Goal: Task Accomplishment & Management: Manage account settings

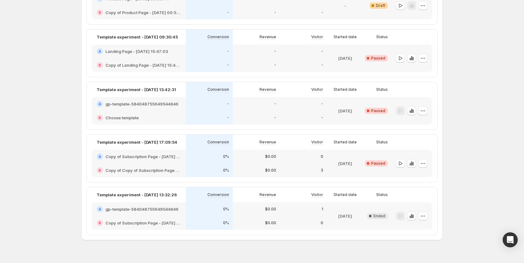
scroll to position [135, 0]
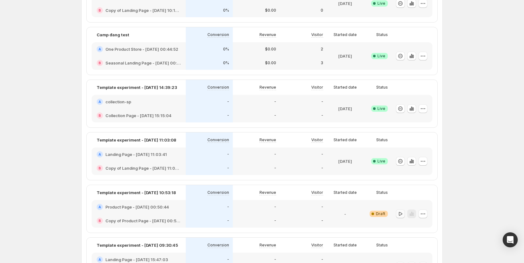
click at [403, 216] on icon "button" at bounding box center [400, 214] width 6 height 6
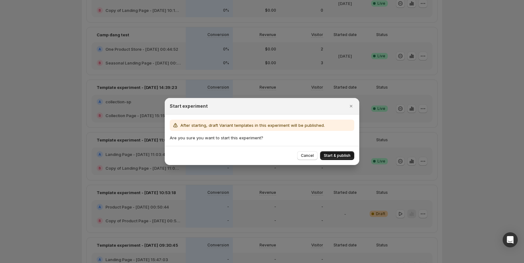
click at [343, 153] on button "Start & publish" at bounding box center [337, 155] width 34 height 9
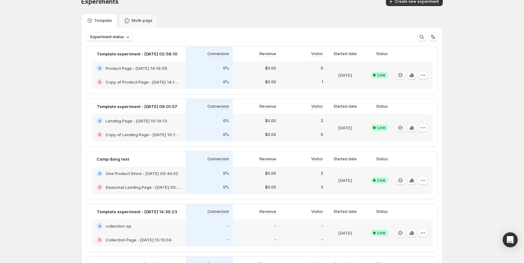
scroll to position [9, 0]
click at [230, 117] on div "0%" at bounding box center [209, 122] width 47 height 14
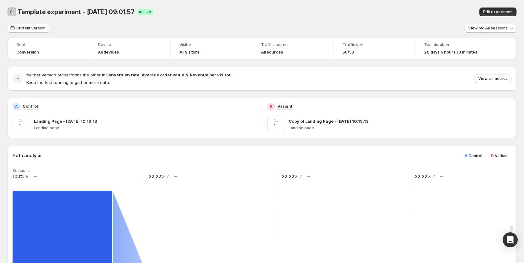
click at [9, 15] on button "Back" at bounding box center [12, 12] width 9 height 9
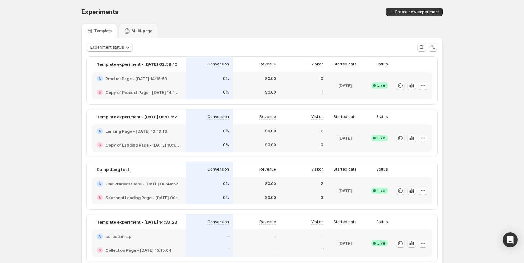
scroll to position [31, 0]
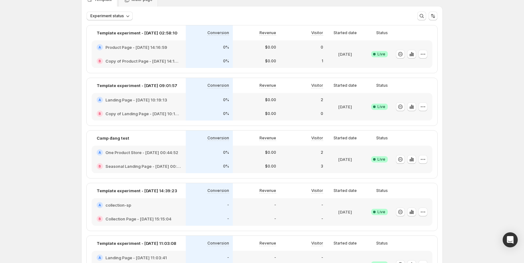
click at [260, 155] on div "$0.00" at bounding box center [256, 153] width 40 height 6
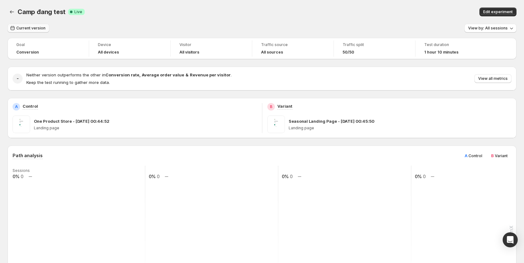
click at [24, 28] on span "Current version" at bounding box center [30, 28] width 29 height 5
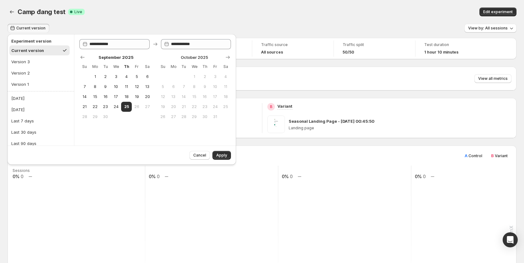
click at [173, 15] on div "Camp đang test Success Complete Live" at bounding box center [148, 12] width 261 height 9
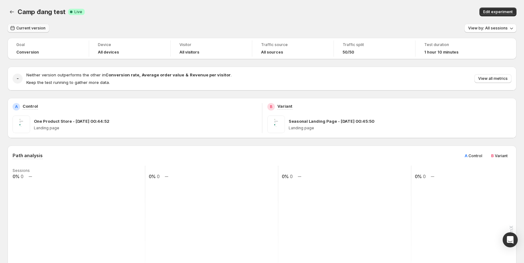
click at [35, 30] on span "Current version" at bounding box center [30, 28] width 29 height 5
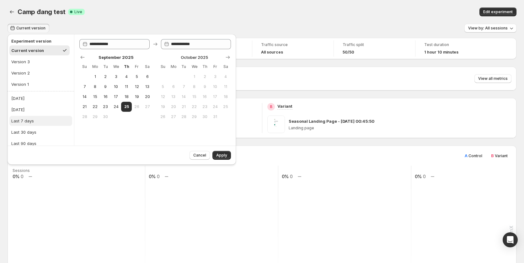
click at [36, 123] on button "Last 7 days" at bounding box center [40, 121] width 63 height 10
type input "**********"
click at [227, 155] on span "Apply" at bounding box center [221, 155] width 11 height 5
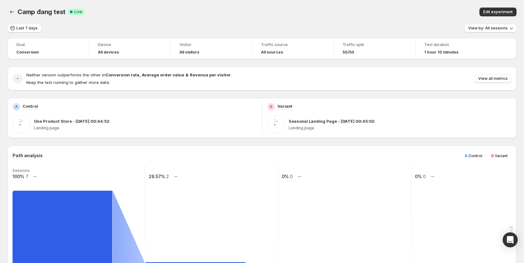
click at [29, 23] on div "Camp đang test. This page is ready Camp đang test Success Complete Live Edit ex…" at bounding box center [262, 12] width 509 height 24
click at [31, 27] on span "Last 7 days" at bounding box center [26, 28] width 21 height 5
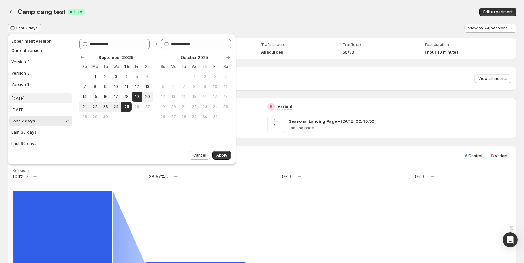
click at [35, 100] on button "Today" at bounding box center [40, 98] width 63 height 10
type input "**********"
click at [225, 150] on div "Cancel Apply" at bounding box center [209, 154] width 44 height 11
click at [225, 152] on button "Apply" at bounding box center [221, 155] width 19 height 9
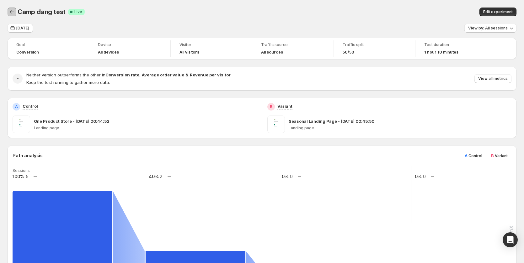
click at [13, 13] on icon "Back" at bounding box center [12, 12] width 6 height 6
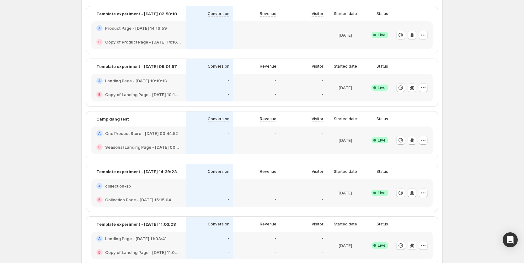
scroll to position [220, 0]
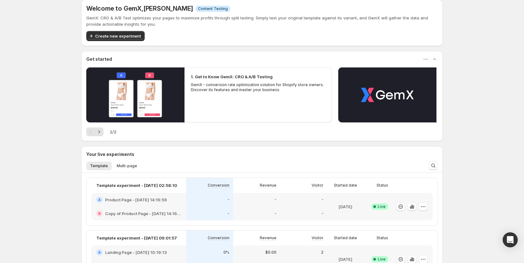
scroll to position [31, 0]
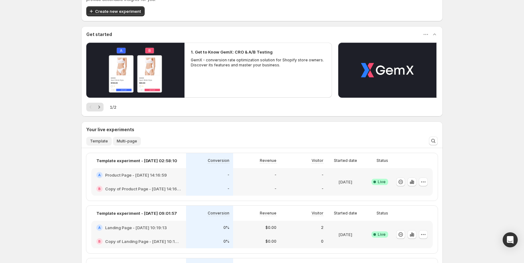
click at [118, 139] on span "Multi-page" at bounding box center [127, 141] width 20 height 5
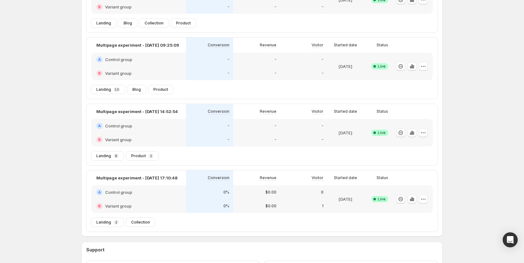
scroll to position [204, 0]
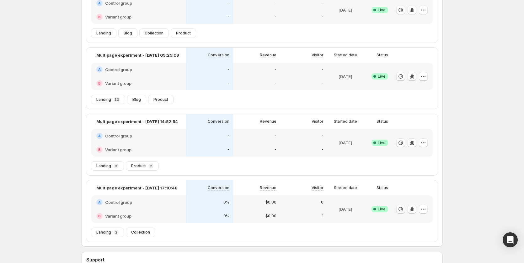
click at [201, 73] on div "-" at bounding box center [210, 69] width 40 height 6
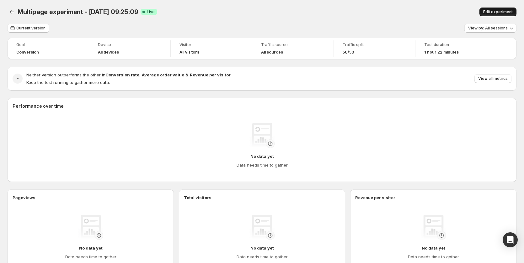
click at [506, 12] on span "Edit experiment" at bounding box center [497, 11] width 29 height 5
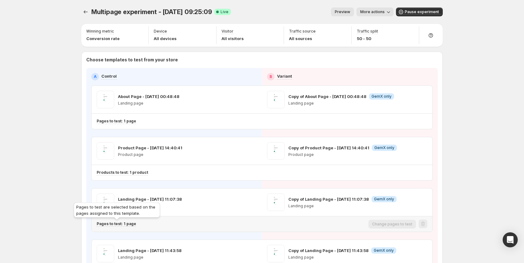
click at [130, 222] on p "Pages to test: 1 page" at bounding box center [117, 224] width 40 height 5
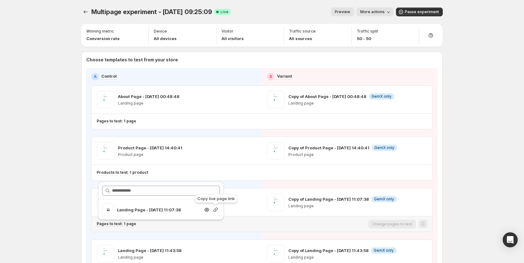
click at [215, 211] on icon "button" at bounding box center [215, 210] width 4 height 4
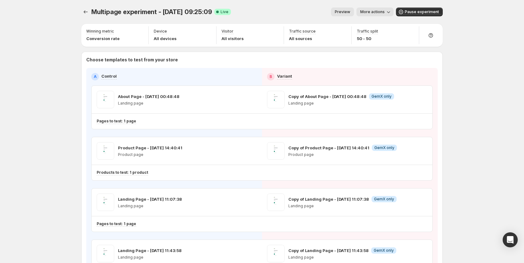
click at [371, 11] on span "More actions" at bounding box center [372, 11] width 24 height 5
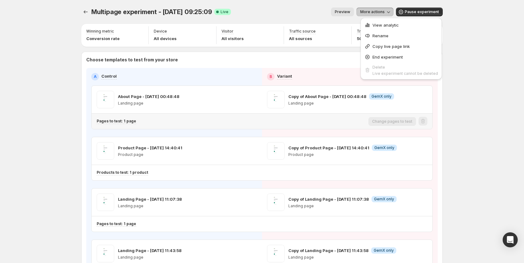
click at [216, 124] on div "Pages to test: 1 page" at bounding box center [231, 121] width 269 height 5
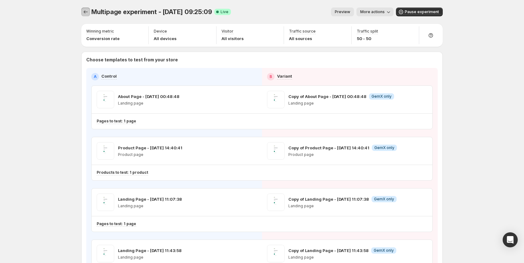
click at [87, 13] on icon "Experiments" at bounding box center [85, 12] width 6 height 6
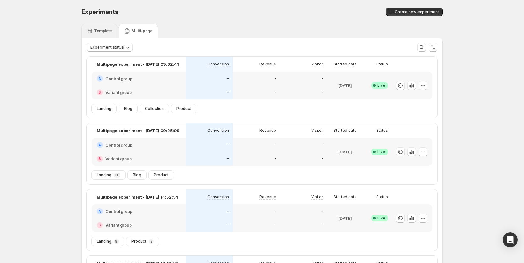
click at [108, 31] on p "Template" at bounding box center [103, 31] width 18 height 5
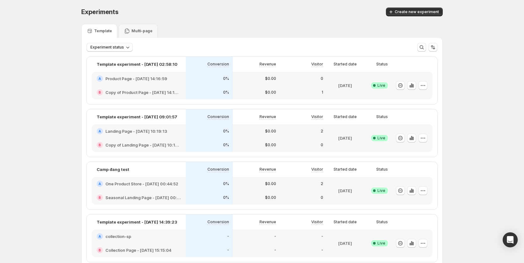
click at [168, 91] on h2 "Copy of Product Page - Aug 13, 14:16:59" at bounding box center [142, 92] width 75 height 6
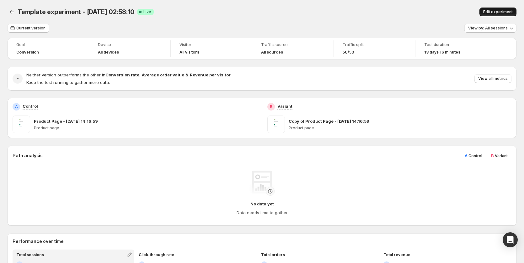
click at [495, 10] on span "Edit experiment" at bounding box center [497, 11] width 29 height 5
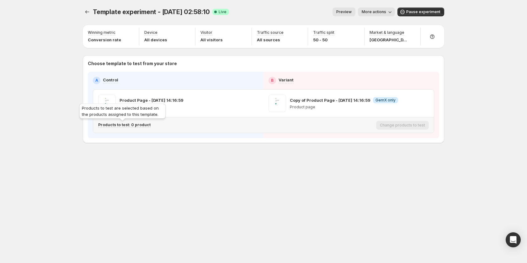
click at [131, 126] on p "Products to test: 0 product" at bounding box center [124, 125] width 52 height 5
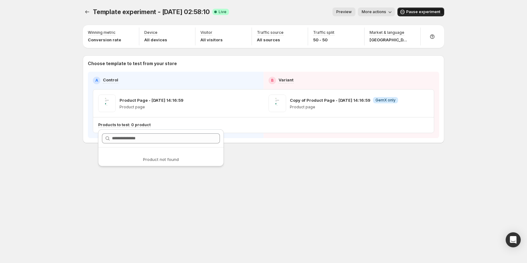
click at [409, 9] on button "Pause experiment" at bounding box center [420, 12] width 47 height 9
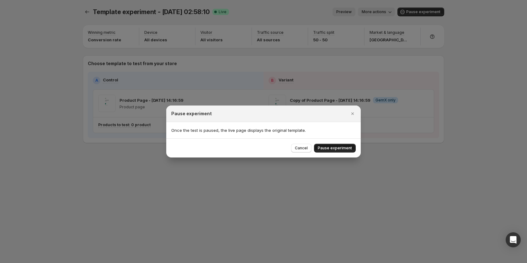
click at [331, 149] on span "Pause experiment" at bounding box center [335, 148] width 34 height 5
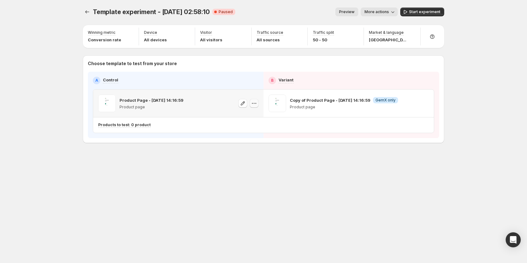
click at [255, 104] on icon "button" at bounding box center [254, 103] width 6 height 6
drag, startPoint x: 341, startPoint y: 158, endPoint x: 398, endPoint y: 114, distance: 71.6
click at [342, 158] on div "Template experiment - Aug 21, 02:58:10. This page is ready Template experiment …" at bounding box center [263, 88] width 376 height 177
click at [423, 104] on icon "button" at bounding box center [424, 103] width 6 height 6
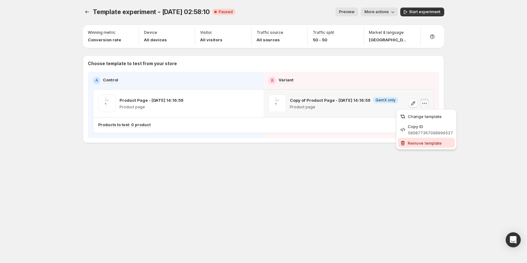
click at [416, 142] on span "Remove template" at bounding box center [425, 143] width 34 height 5
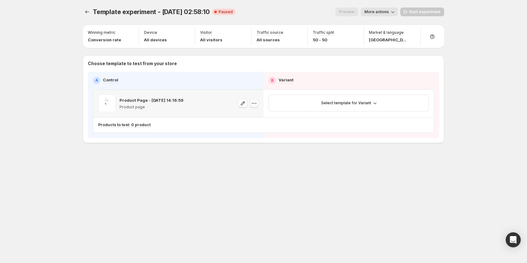
click at [251, 103] on icon "button" at bounding box center [254, 103] width 6 height 6
click at [256, 119] on span "Change template" at bounding box center [254, 116] width 34 height 5
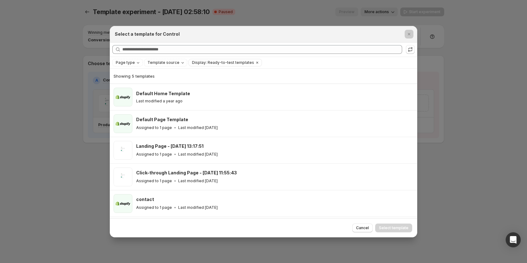
click at [39, 182] on div at bounding box center [263, 131] width 527 height 263
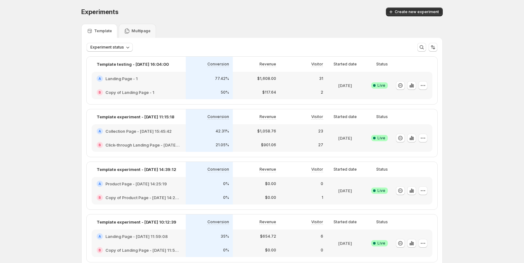
click at [158, 133] on h2 "Collection Page - Aug 28, 15:45:42" at bounding box center [138, 131] width 66 height 6
